Goal: Transaction & Acquisition: Obtain resource

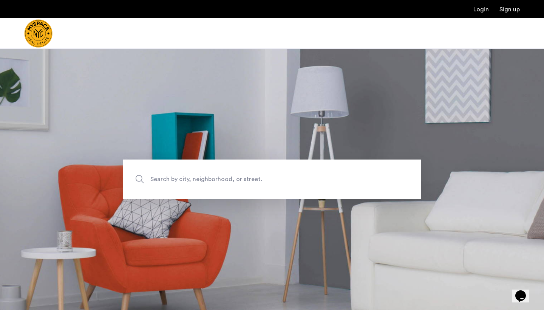
click at [245, 181] on span "Search by city, neighborhood, or street." at bounding box center [254, 179] width 209 height 10
click at [245, 181] on input "Search by city, neighborhood, or street." at bounding box center [272, 178] width 298 height 39
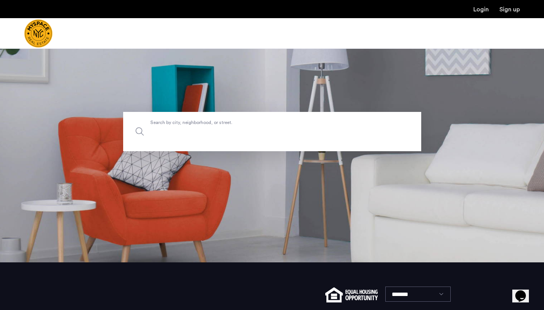
scroll to position [47, 0]
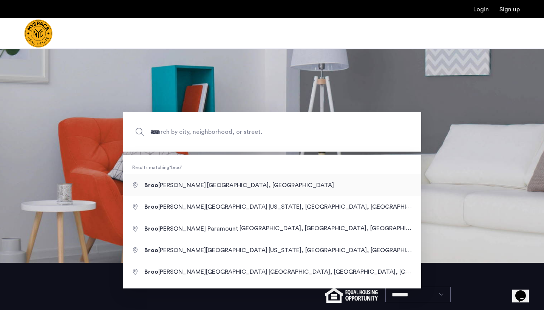
type input "**********"
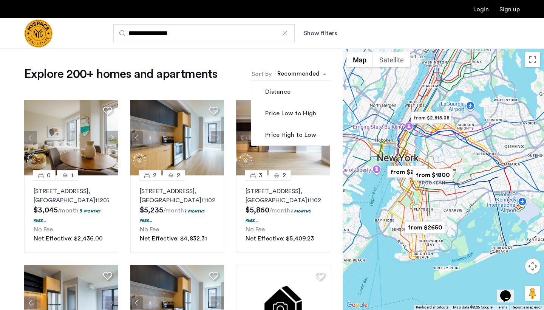
click at [325, 72] on span "sort-apartment" at bounding box center [325, 74] width 9 height 9
click at [305, 114] on label "Price Low to High" at bounding box center [290, 113] width 53 height 9
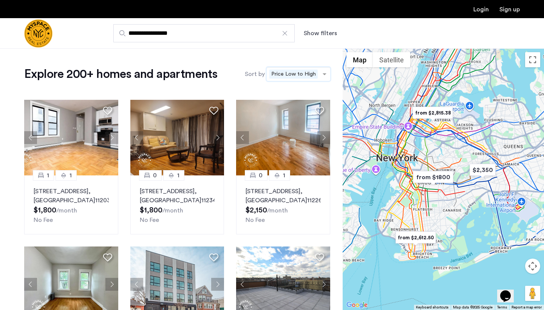
click at [325, 31] on button "Show filters" at bounding box center [320, 33] width 33 height 9
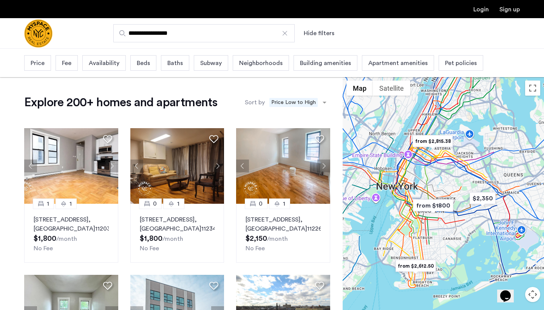
click at [38, 60] on span "Price" at bounding box center [38, 63] width 14 height 9
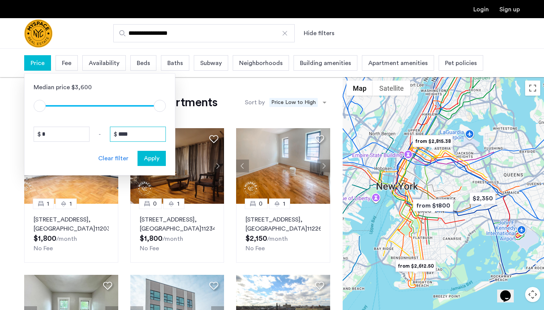
click at [135, 133] on input "****" at bounding box center [138, 134] width 56 height 15
drag, startPoint x: 135, startPoint y: 133, endPoint x: 89, endPoint y: 133, distance: 45.7
click at [89, 133] on div "* - ****" at bounding box center [100, 134] width 132 height 15
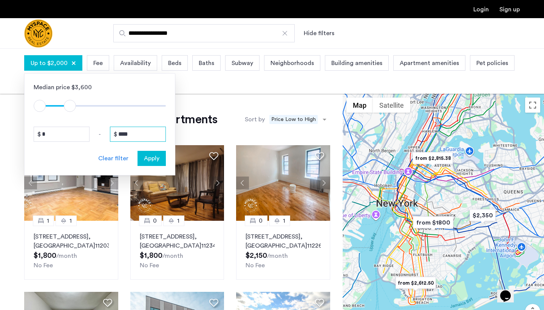
type input "****"
click at [150, 156] on span "Apply" at bounding box center [151, 158] width 15 height 9
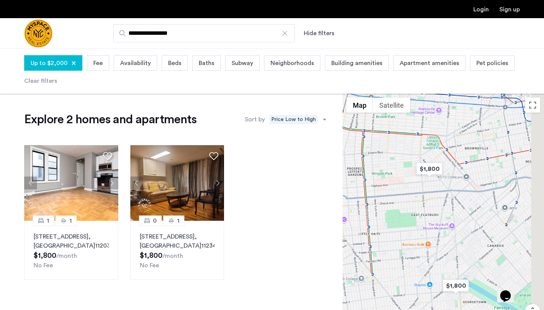
click at [178, 61] on span "Beds" at bounding box center [174, 63] width 13 height 9
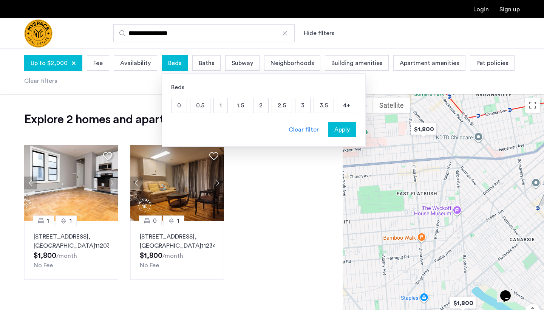
click at [221, 109] on p "1" at bounding box center [221, 105] width 14 height 14
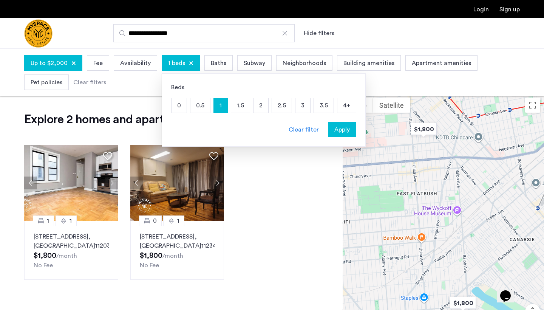
click at [339, 131] on span "Apply" at bounding box center [341, 129] width 15 height 9
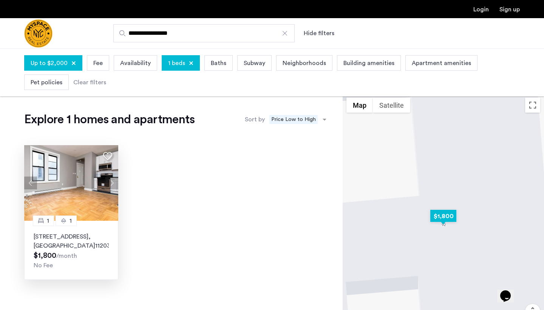
click at [112, 184] on button "Next apartment" at bounding box center [111, 182] width 13 height 13
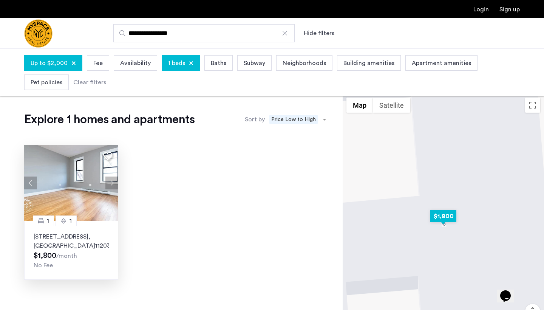
click at [81, 211] on img at bounding box center [71, 183] width 94 height 76
click at [94, 200] on img at bounding box center [71, 183] width 94 height 76
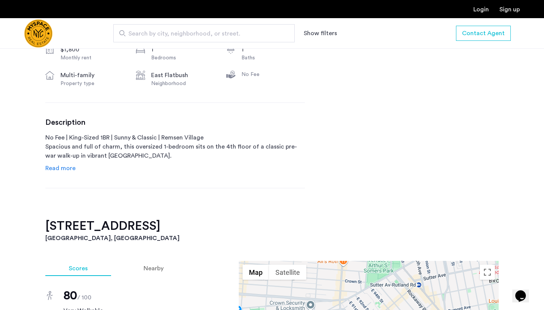
scroll to position [321, 0]
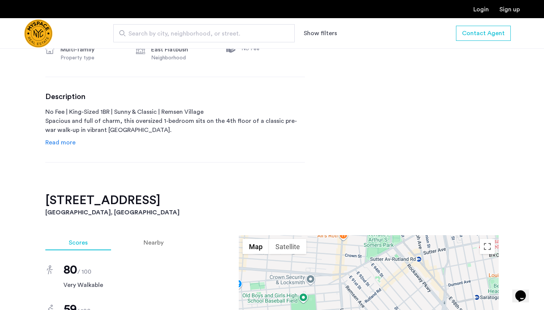
click at [70, 141] on span "Read more" at bounding box center [60, 142] width 30 height 6
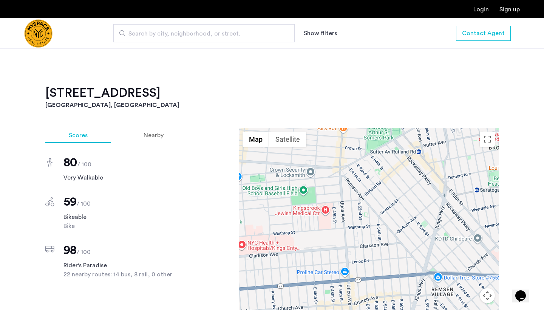
scroll to position [462, 0]
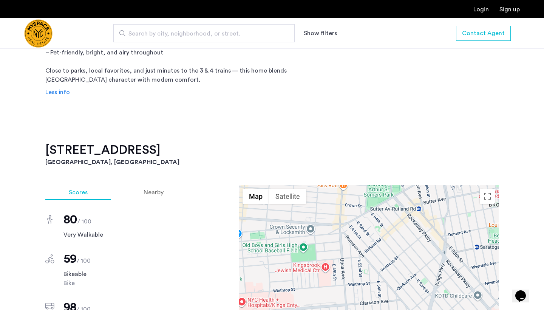
drag, startPoint x: 45, startPoint y: 146, endPoint x: 154, endPoint y: 152, distance: 108.6
click at [154, 152] on h2 "92 East 53rd Street, Unit 4H" at bounding box center [271, 149] width 453 height 15
copy h2 "92 East 53rd Street,"
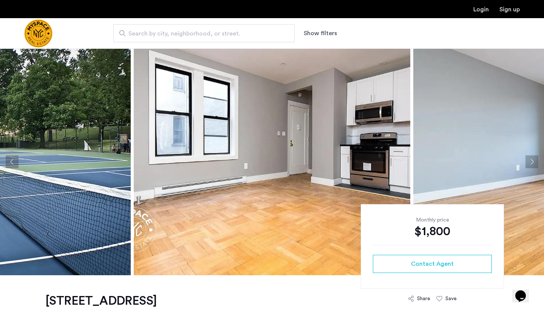
scroll to position [0, 0]
click at [530, 158] on button "Next apartment" at bounding box center [532, 161] width 13 height 13
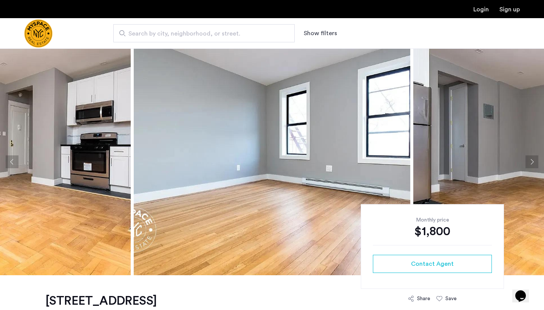
click at [530, 158] on button "Next apartment" at bounding box center [532, 161] width 13 height 13
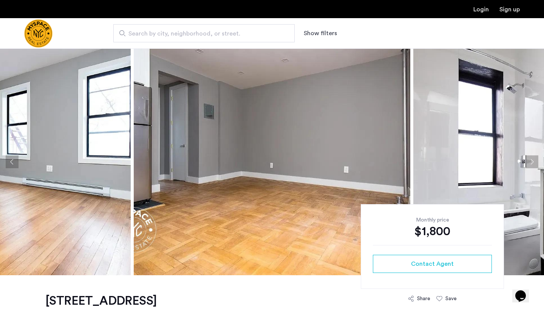
click at [530, 158] on button "Next apartment" at bounding box center [532, 161] width 13 height 13
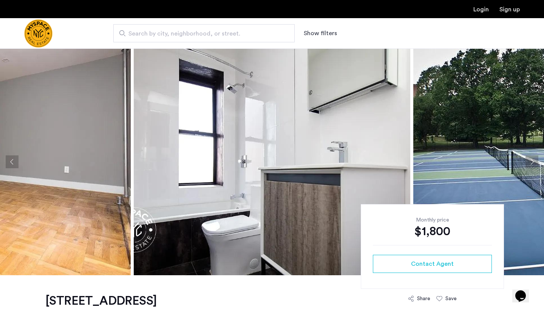
click at [530, 158] on button "Next apartment" at bounding box center [532, 161] width 13 height 13
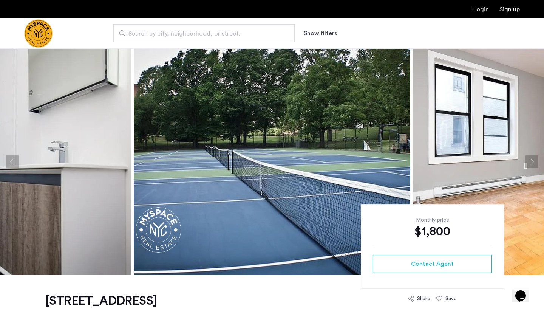
click at [530, 158] on button "Next apartment" at bounding box center [532, 161] width 13 height 13
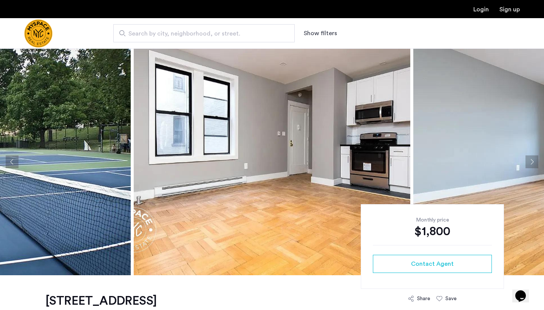
click at [530, 158] on button "Next apartment" at bounding box center [532, 161] width 13 height 13
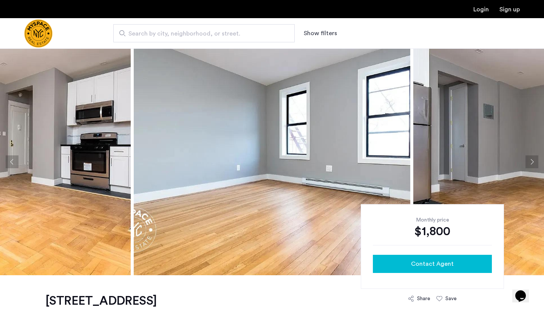
click at [420, 259] on button "Contact Agent" at bounding box center [432, 264] width 119 height 18
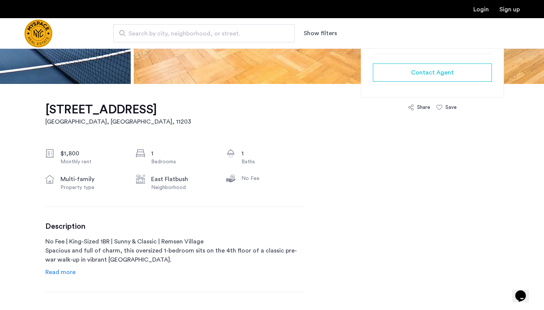
scroll to position [208, 0]
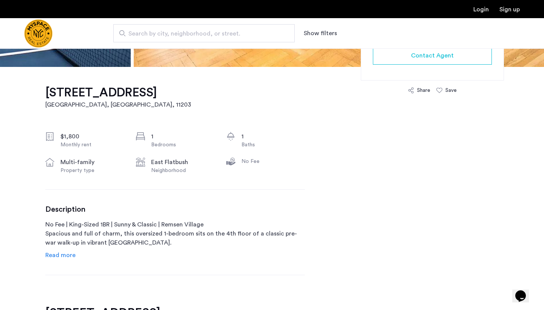
click at [73, 257] on span "Read more" at bounding box center [60, 255] width 30 height 6
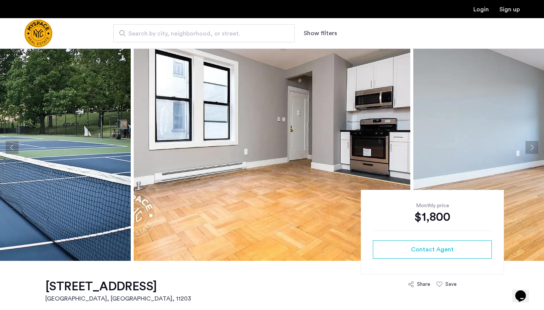
scroll to position [11, 0]
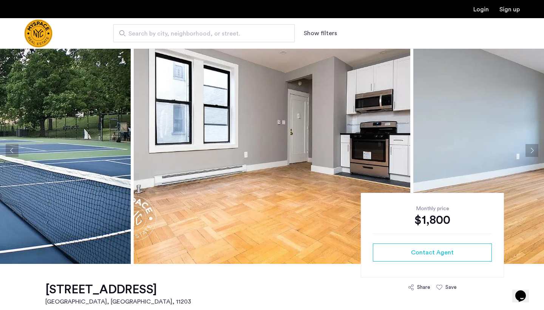
click at [524, 150] on img at bounding box center [551, 150] width 277 height 227
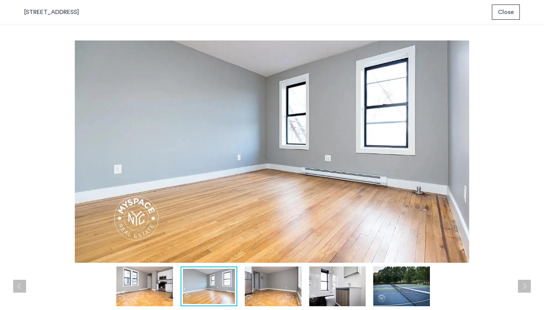
scroll to position [0, 0]
click at [162, 284] on img at bounding box center [144, 286] width 57 height 40
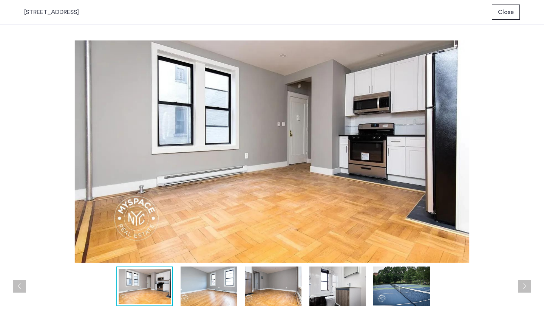
click at [523, 289] on button "Next apartment" at bounding box center [524, 286] width 13 height 13
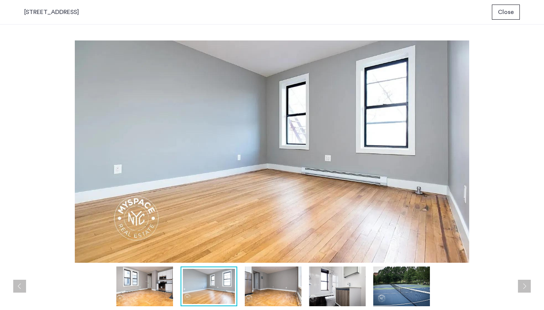
click at [523, 289] on button "Next apartment" at bounding box center [524, 286] width 13 height 13
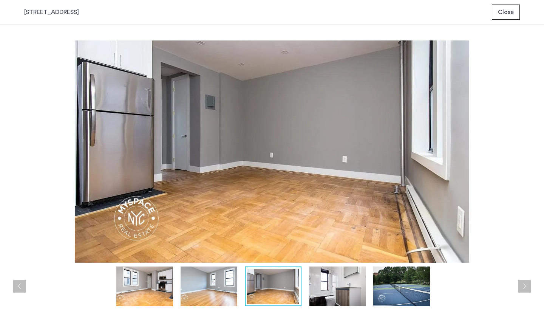
click at [523, 289] on button "Next apartment" at bounding box center [524, 286] width 13 height 13
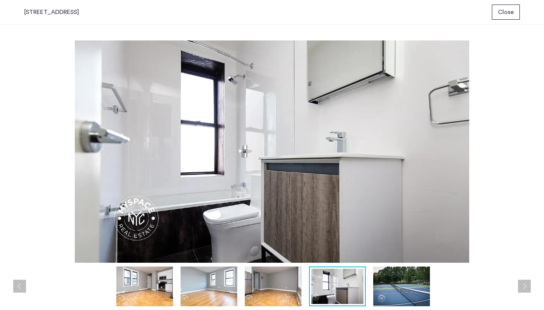
click at [17, 286] on button "Previous apartment" at bounding box center [19, 286] width 13 height 13
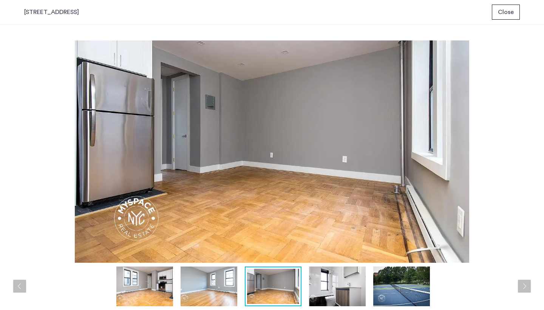
click at [501, 11] on span "Close" at bounding box center [506, 12] width 16 height 9
